Goal: Entertainment & Leisure: Consume media (video, audio)

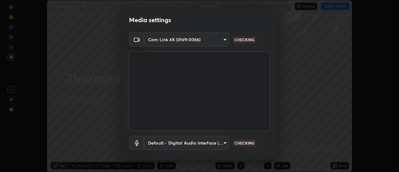
scroll to position [33, 0]
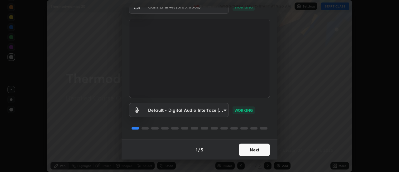
click at [252, 151] on button "Next" at bounding box center [254, 149] width 31 height 12
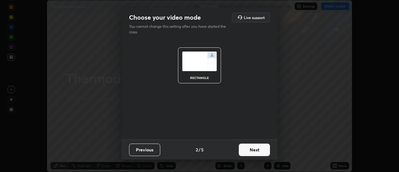
scroll to position [0, 0]
click at [254, 150] on button "Next" at bounding box center [254, 149] width 31 height 12
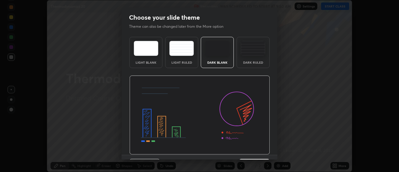
click at [256, 151] on img at bounding box center [199, 114] width 141 height 79
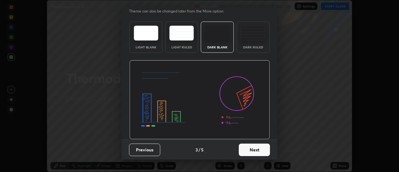
click at [258, 151] on button "Next" at bounding box center [254, 149] width 31 height 12
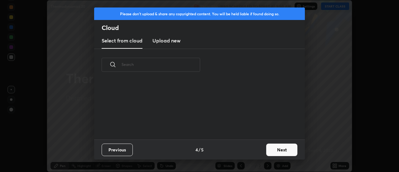
scroll to position [0, 0]
click at [272, 150] on button "Next" at bounding box center [281, 149] width 31 height 12
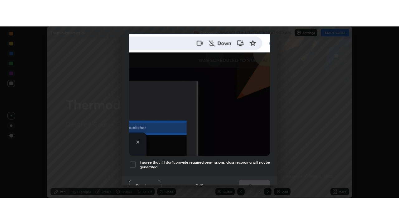
scroll to position [160, 0]
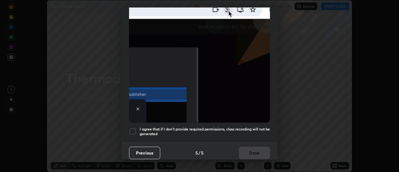
click at [134, 128] on div at bounding box center [132, 131] width 7 height 7
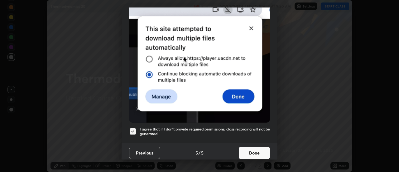
click at [247, 155] on button "Done" at bounding box center [254, 153] width 31 height 12
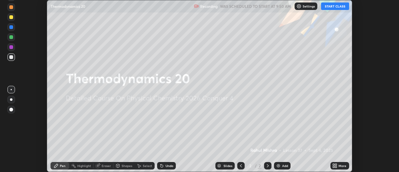
click at [336, 5] on button "START CLASS" at bounding box center [335, 5] width 28 height 7
click at [334, 163] on icon at bounding box center [334, 165] width 5 height 5
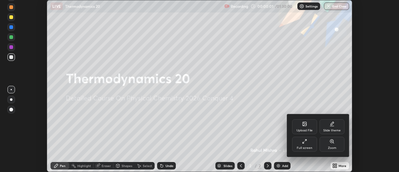
click at [305, 144] on div "Full screen" at bounding box center [304, 144] width 25 height 15
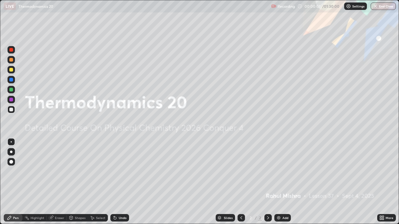
scroll to position [224, 399]
click at [280, 171] on img at bounding box center [278, 218] width 5 height 5
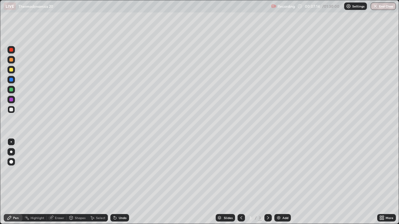
click at [278, 171] on img at bounding box center [278, 218] width 5 height 5
click at [279, 171] on img at bounding box center [278, 218] width 5 height 5
click at [280, 171] on div "Add" at bounding box center [282, 218] width 17 height 7
click at [280, 171] on img at bounding box center [278, 218] width 5 height 5
click at [278, 171] on img at bounding box center [278, 218] width 5 height 5
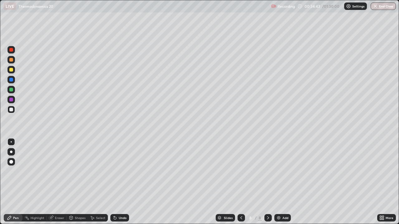
click at [120, 171] on div "Undo" at bounding box center [123, 218] width 8 height 3
click at [278, 171] on img at bounding box center [278, 218] width 5 height 5
click at [241, 171] on icon at bounding box center [241, 218] width 2 height 3
click at [10, 70] on div at bounding box center [11, 70] width 4 height 4
click at [267, 171] on icon at bounding box center [268, 218] width 5 height 5
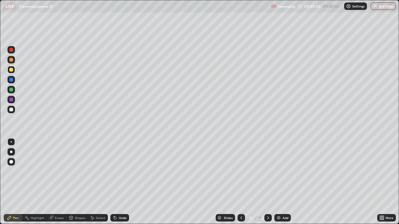
click at [12, 110] on div at bounding box center [11, 110] width 4 height 4
click at [56, 171] on div "Eraser" at bounding box center [59, 218] width 9 height 3
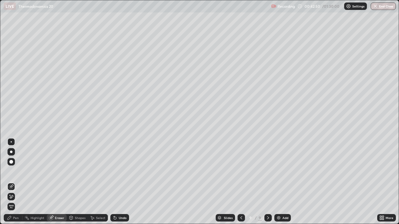
click at [18, 171] on div "Pen" at bounding box center [16, 218] width 6 height 3
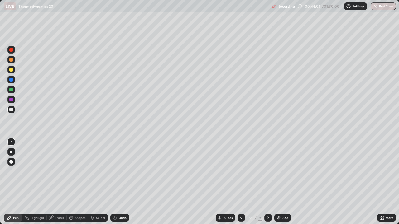
click at [11, 91] on div at bounding box center [11, 90] width 4 height 4
click at [12, 110] on div at bounding box center [11, 110] width 4 height 4
click at [11, 91] on div at bounding box center [11, 90] width 4 height 4
click at [11, 70] on div at bounding box center [11, 70] width 4 height 4
click at [117, 171] on div "Undo" at bounding box center [119, 218] width 19 height 7
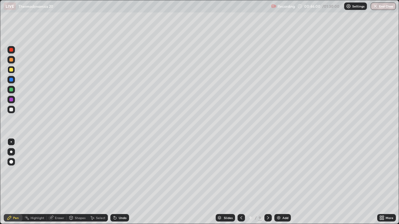
click at [65, 171] on div "Eraser" at bounding box center [57, 218] width 20 height 7
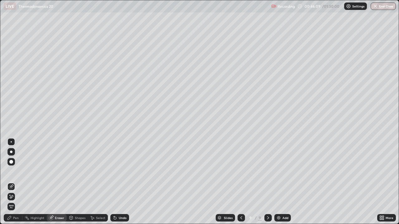
click at [17, 171] on div "Pen" at bounding box center [16, 218] width 6 height 3
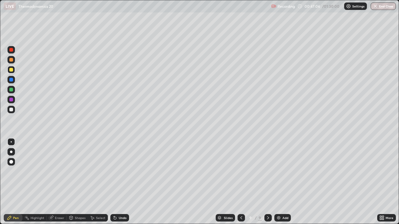
click at [10, 90] on div at bounding box center [11, 90] width 4 height 4
click at [11, 110] on div at bounding box center [11, 110] width 4 height 4
click at [10, 81] on div at bounding box center [11, 80] width 4 height 4
click at [121, 171] on div "Undo" at bounding box center [123, 218] width 8 height 3
click at [119, 171] on div "Undo" at bounding box center [123, 218] width 8 height 3
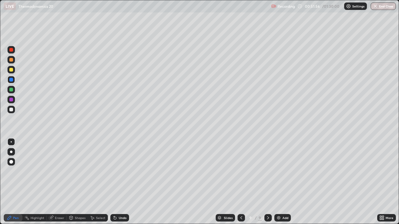
click at [278, 171] on img at bounding box center [278, 218] width 5 height 5
click at [11, 109] on div at bounding box center [11, 110] width 4 height 4
click at [240, 171] on icon at bounding box center [241, 218] width 5 height 5
click at [268, 171] on icon at bounding box center [268, 218] width 5 height 5
click at [240, 171] on icon at bounding box center [241, 218] width 5 height 5
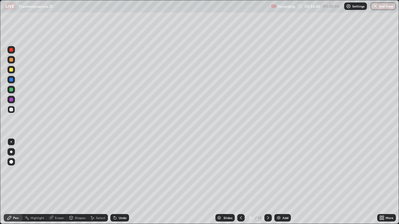
click at [268, 171] on icon at bounding box center [268, 218] width 2 height 3
click at [11, 91] on div at bounding box center [11, 90] width 4 height 4
click at [12, 113] on div at bounding box center [10, 109] width 7 height 7
click at [12, 90] on div at bounding box center [11, 90] width 4 height 4
click at [278, 171] on img at bounding box center [278, 218] width 5 height 5
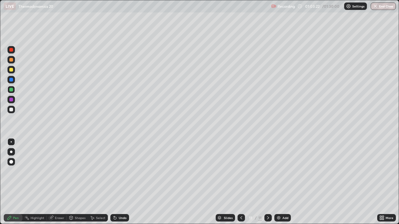
click at [11, 69] on div at bounding box center [11, 70] width 4 height 4
click at [11, 110] on div at bounding box center [11, 110] width 4 height 4
click at [119, 171] on div "Undo" at bounding box center [123, 218] width 8 height 3
click at [120, 171] on div "Undo" at bounding box center [123, 218] width 8 height 3
click at [118, 171] on div "Undo" at bounding box center [119, 218] width 19 height 7
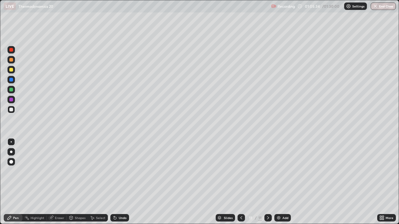
click at [117, 171] on div "Undo" at bounding box center [119, 218] width 19 height 7
click at [12, 89] on div at bounding box center [11, 90] width 4 height 4
click at [11, 109] on div at bounding box center [11, 110] width 4 height 4
click at [13, 90] on div at bounding box center [10, 89] width 7 height 7
click at [13, 112] on div at bounding box center [10, 109] width 7 height 7
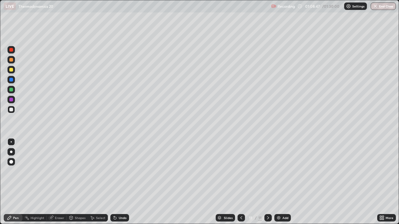
click at [9, 89] on div at bounding box center [10, 89] width 7 height 7
click at [12, 109] on div at bounding box center [11, 110] width 4 height 4
click at [12, 91] on div at bounding box center [10, 89] width 7 height 7
click at [241, 171] on icon at bounding box center [241, 218] width 2 height 3
click at [241, 171] on icon at bounding box center [241, 218] width 5 height 5
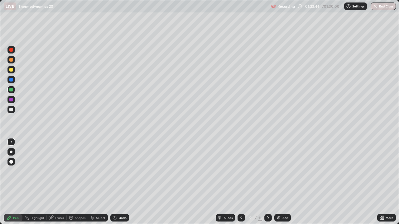
click at [384, 5] on button "End Class" at bounding box center [383, 5] width 25 height 7
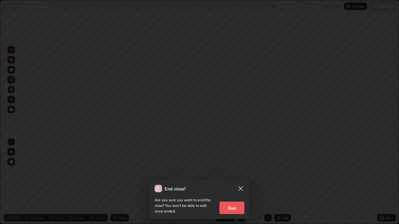
click at [231, 171] on button "End" at bounding box center [231, 208] width 25 height 12
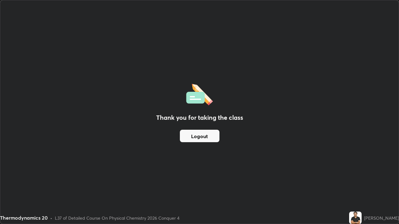
click at [208, 136] on button "Logout" at bounding box center [200, 136] width 40 height 12
